Goal: Task Accomplishment & Management: Use online tool/utility

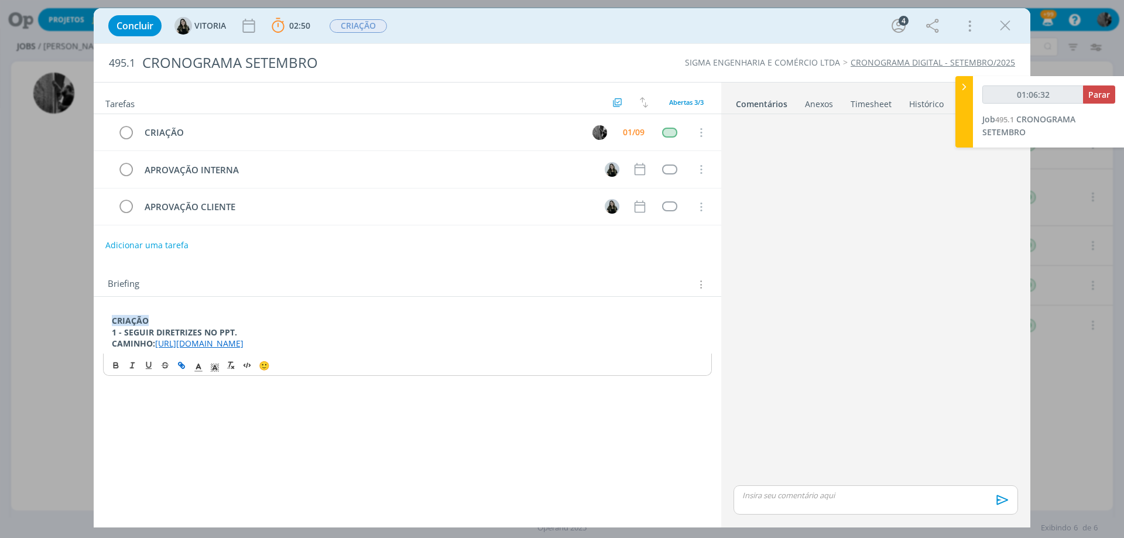
click at [801, 499] on p "dialog" at bounding box center [876, 495] width 266 height 11
type input "01:06:33"
click at [847, 507] on li "VITORIA" at bounding box center [859, 499] width 70 height 21
click at [1001, 503] on icon "dialog" at bounding box center [1001, 504] width 18 height 18
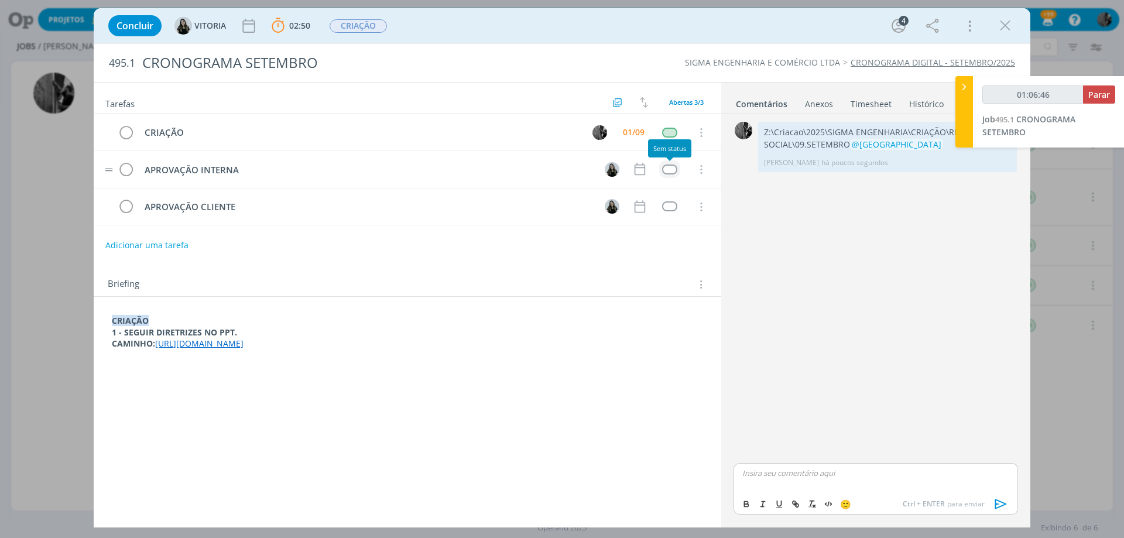
click at [673, 171] on div "dialog" at bounding box center [669, 170] width 15 height 10
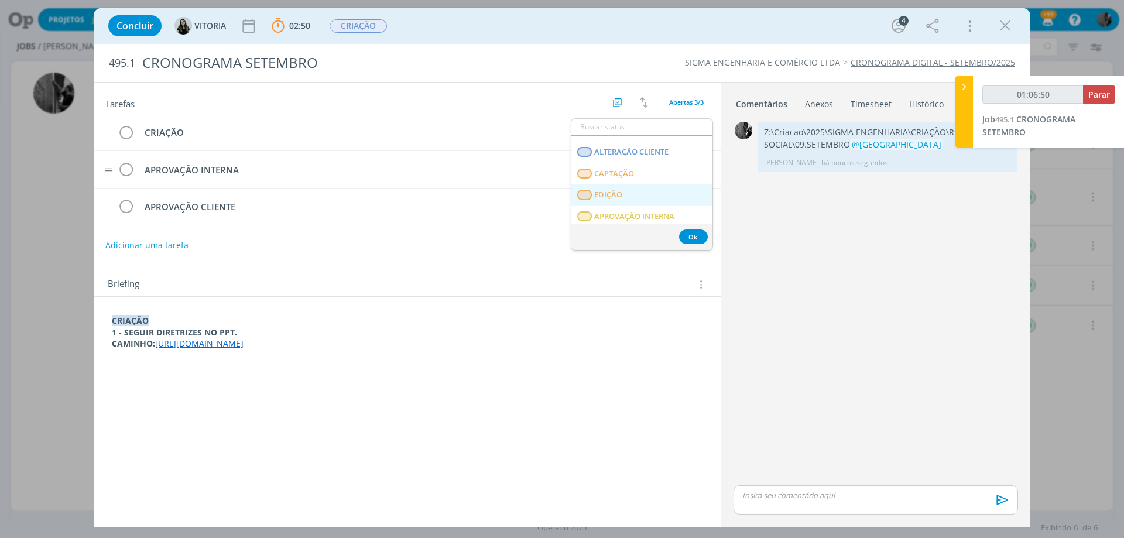
scroll to position [181, 0]
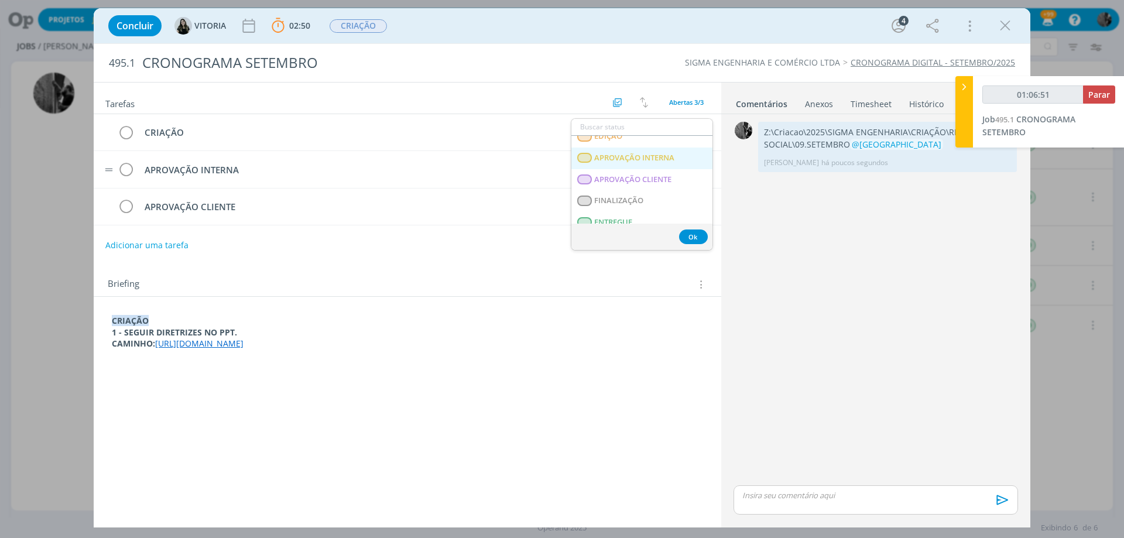
click at [653, 160] on span "APROVAÇÃO INTERNA" at bounding box center [634, 157] width 80 height 9
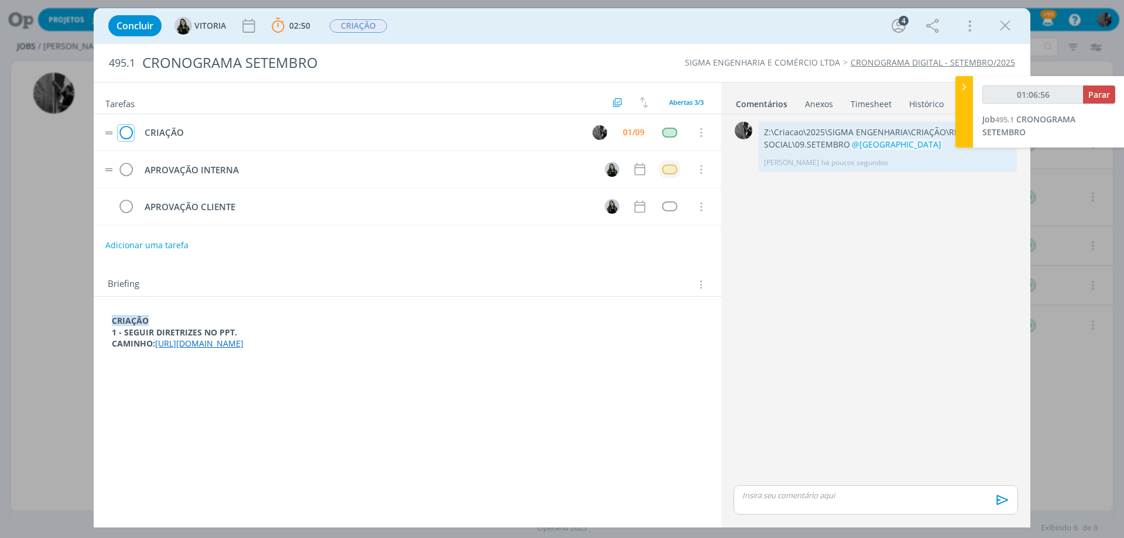
click at [131, 136] on icon "dialog" at bounding box center [126, 133] width 16 height 18
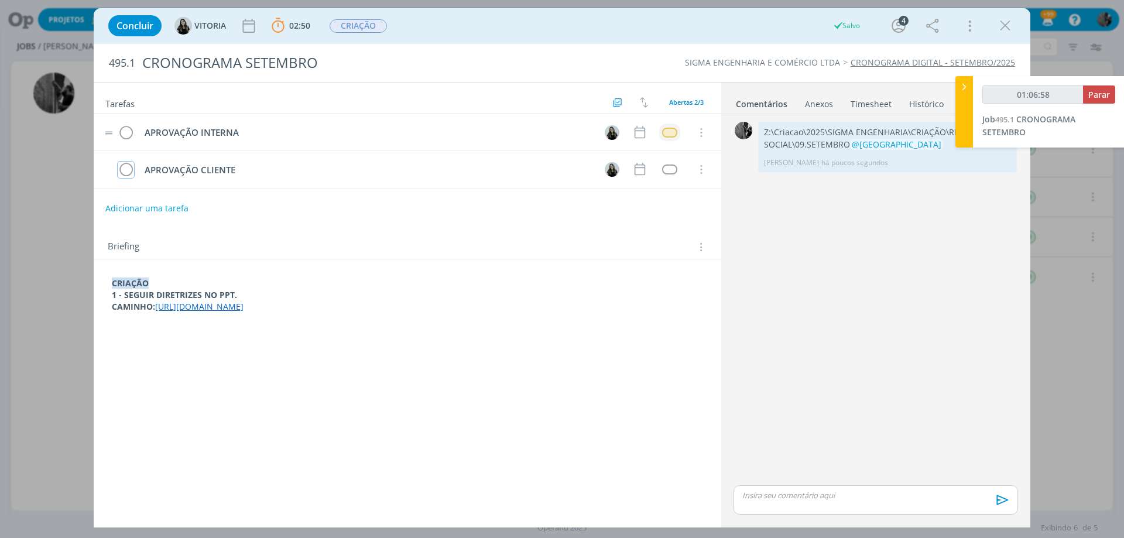
type input "01:06:59"
click at [1105, 102] on button "Parar" at bounding box center [1099, 94] width 32 height 18
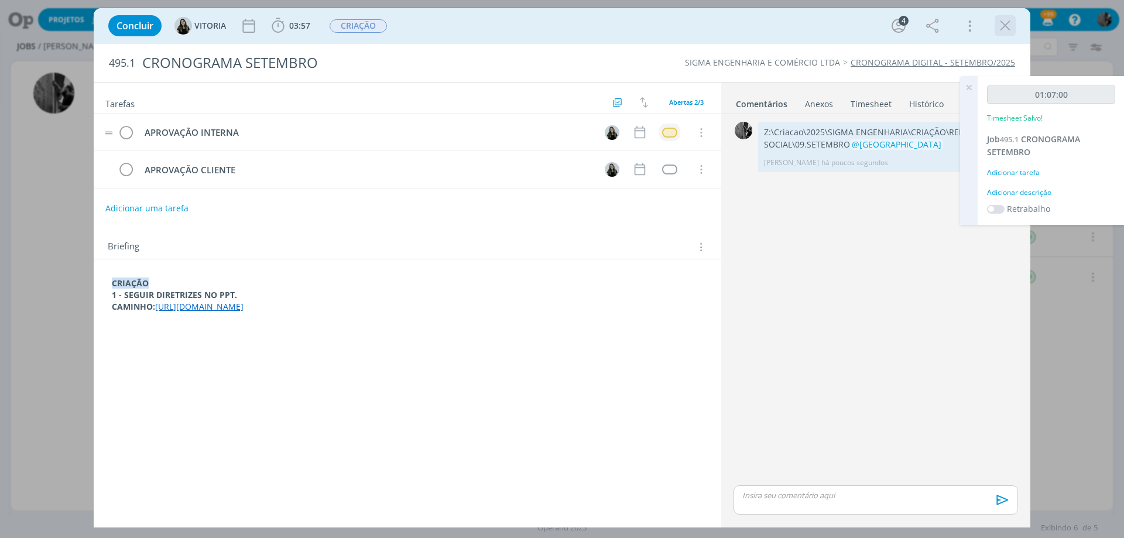
click at [1003, 30] on icon "dialog" at bounding box center [1005, 26] width 18 height 18
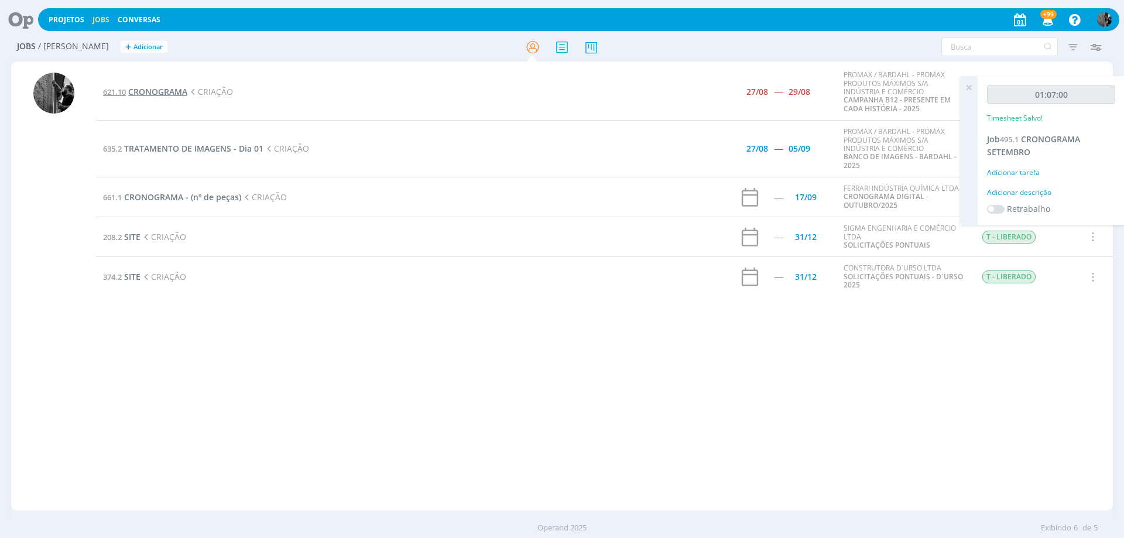
click at [182, 95] on span "CRONOGRAMA" at bounding box center [157, 91] width 59 height 11
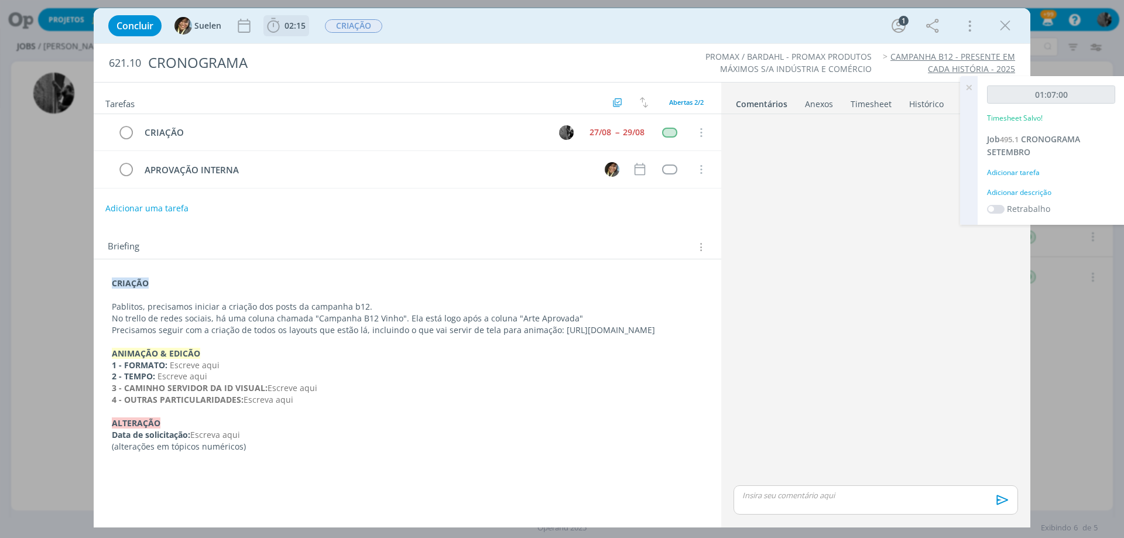
click at [272, 19] on icon "dialog" at bounding box center [273, 25] width 12 height 15
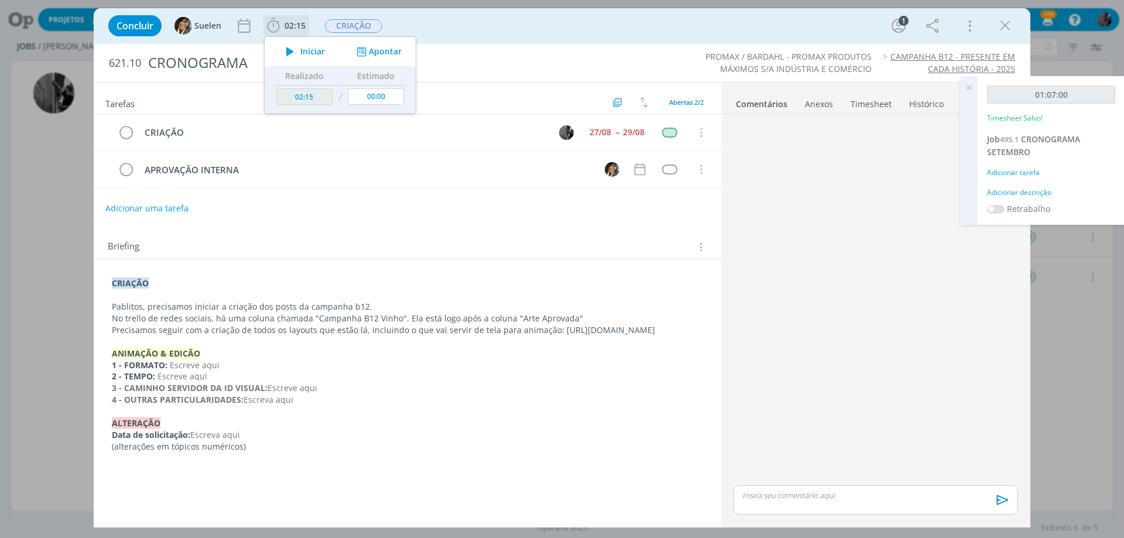
click at [315, 58] on button "Iniciar" at bounding box center [302, 51] width 46 height 16
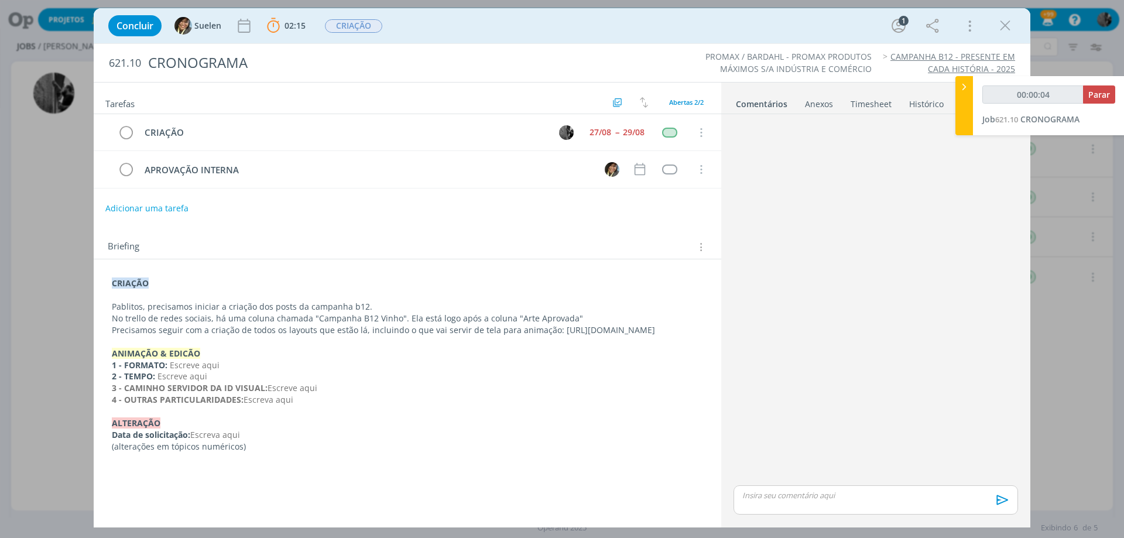
drag, startPoint x: 335, startPoint y: 345, endPoint x: 111, endPoint y: 340, distance: 224.3
click at [111, 340] on div "CRIAÇÃO Pablitos, precisamos iniciar a criação dos posts da campanha b12. No tr…" at bounding box center [407, 364] width 609 height 183
copy p "[URL][DOMAIN_NAME]"
type input "00:47:12"
